Goal: Task Accomplishment & Management: Manage account settings

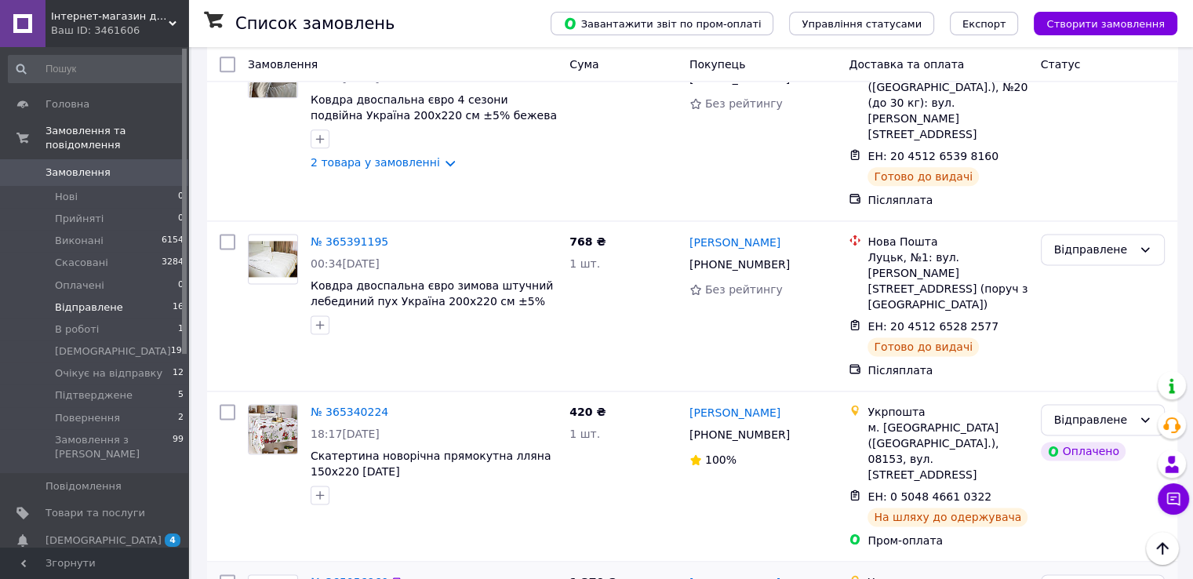
scroll to position [2113, 0]
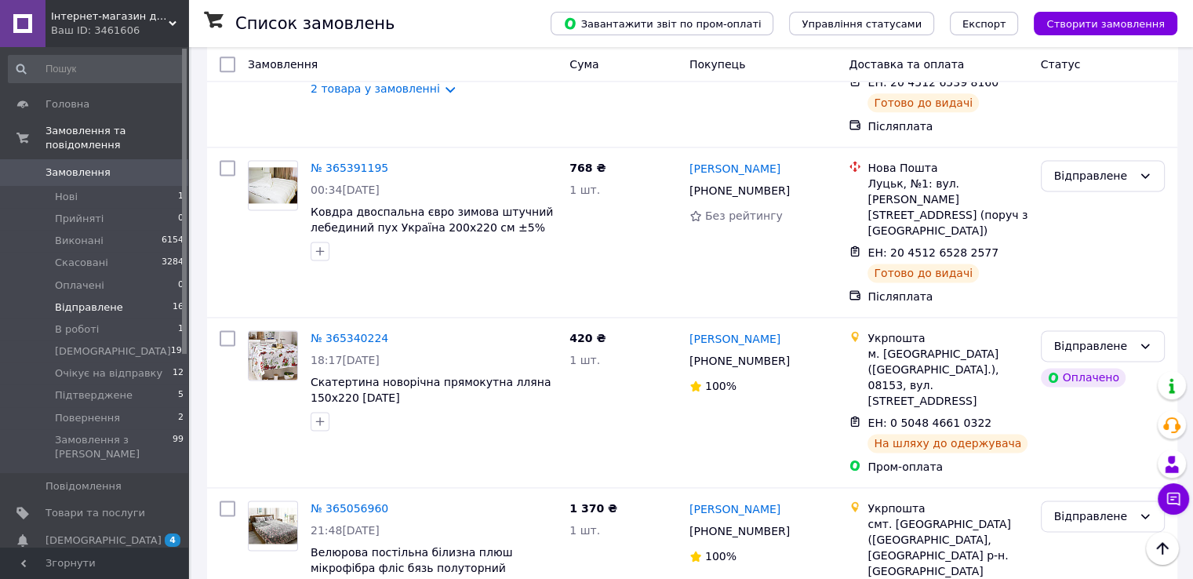
click at [103, 159] on link "Замовлення 0" at bounding box center [96, 172] width 193 height 27
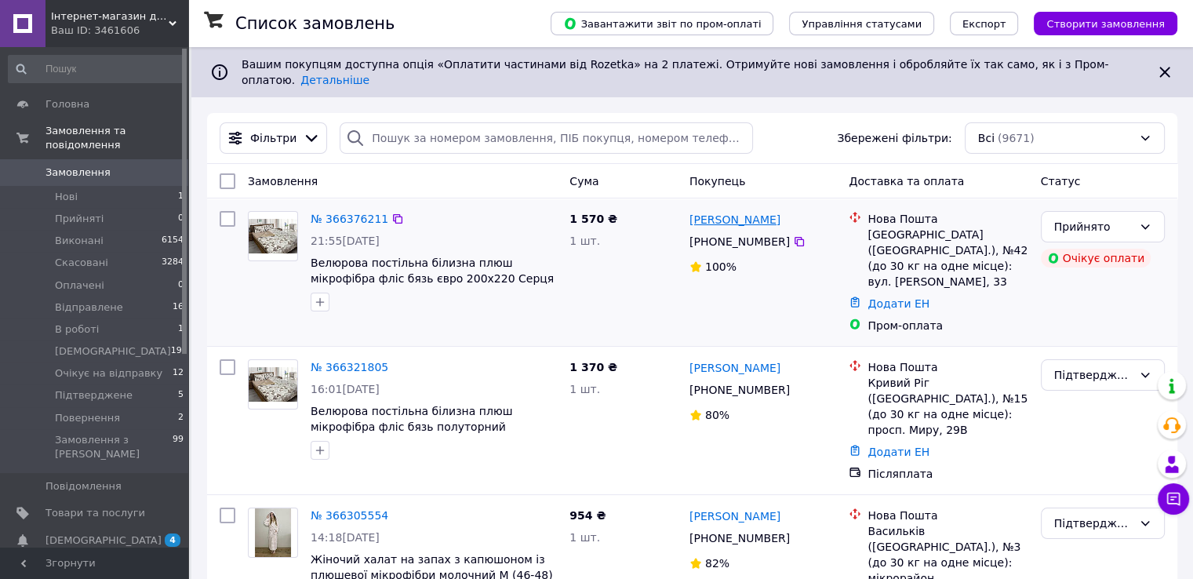
click at [724, 212] on link "[PERSON_NAME]" at bounding box center [735, 220] width 91 height 16
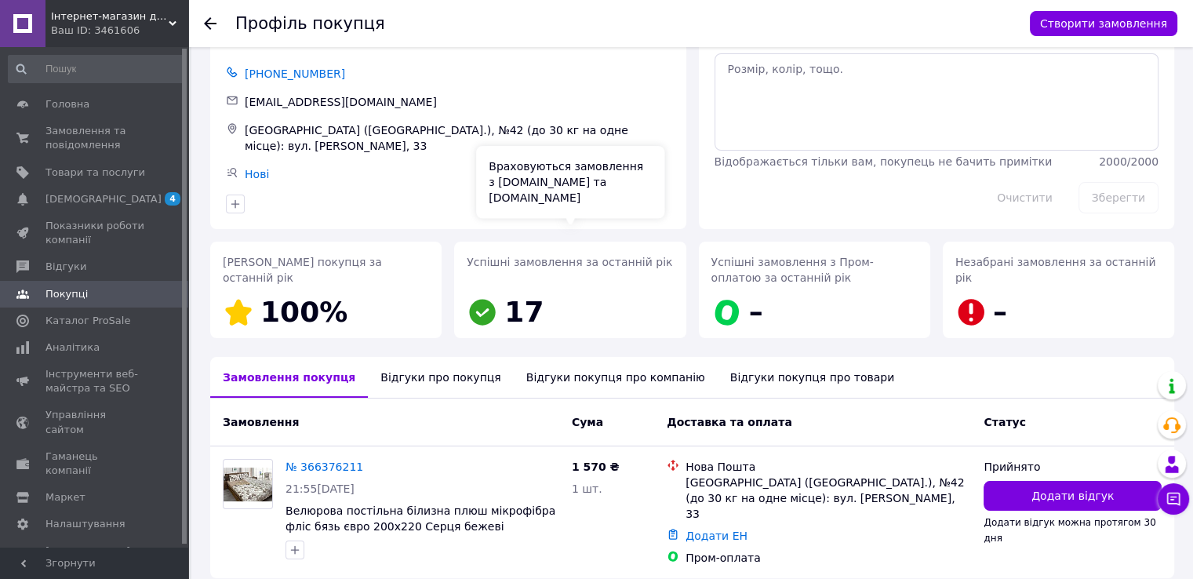
scroll to position [107, 0]
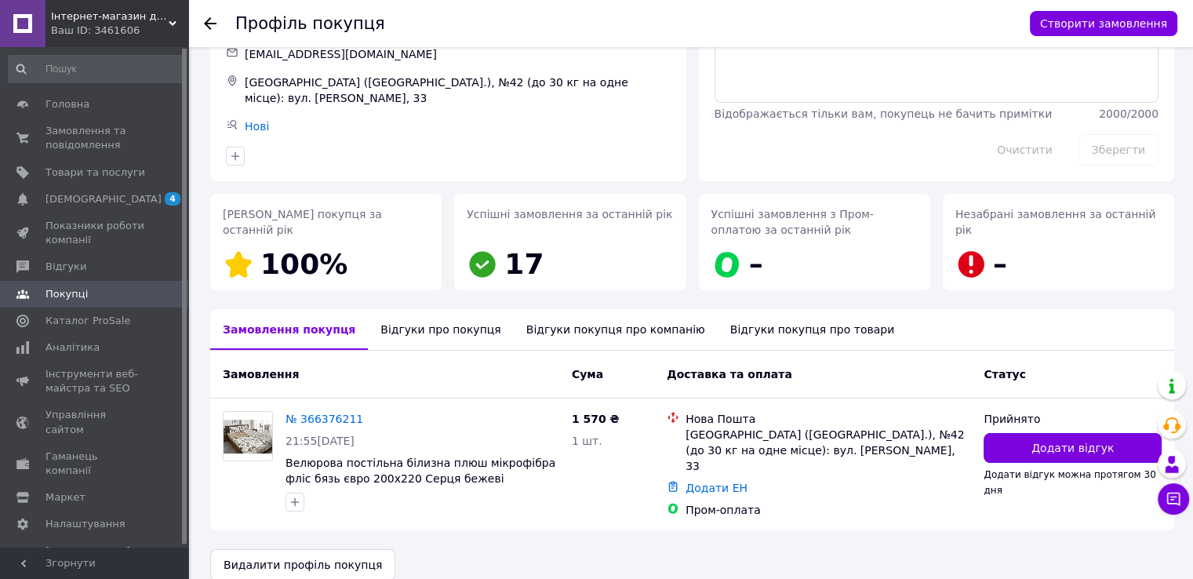
click at [430, 327] on div "Відгуки про покупця" at bounding box center [440, 329] width 145 height 41
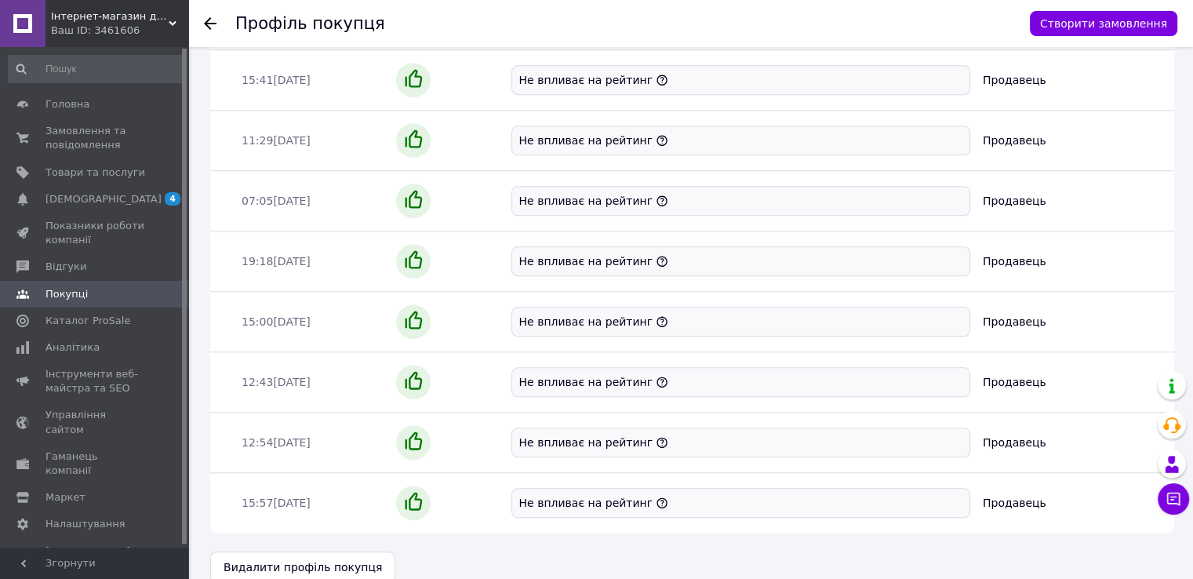
scroll to position [1375, 0]
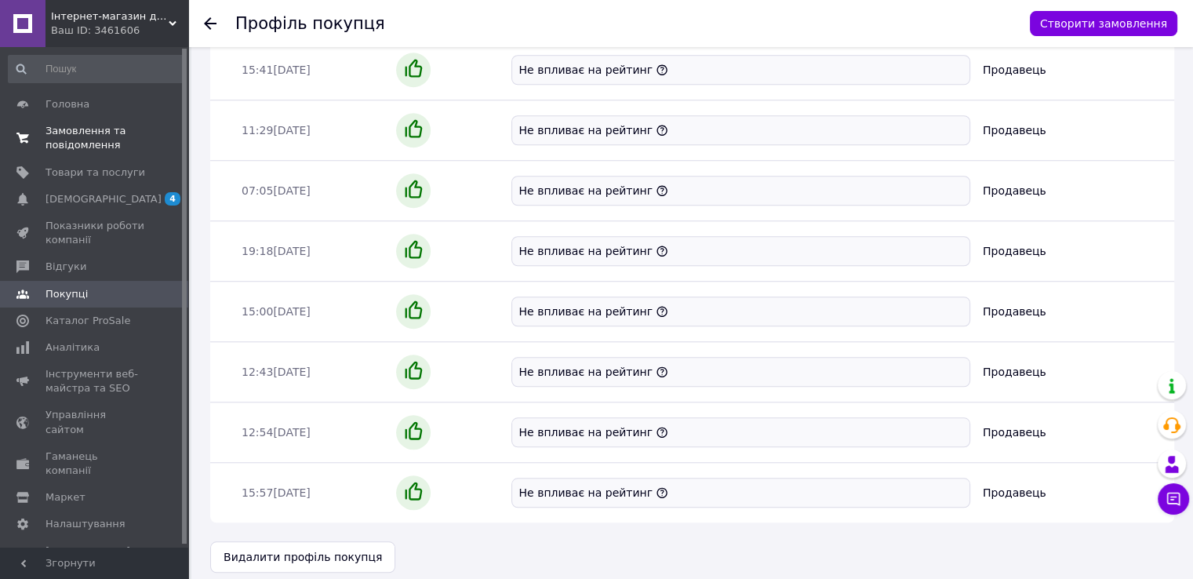
click at [111, 133] on span "Замовлення та повідомлення" at bounding box center [95, 138] width 100 height 28
